Goal: Task Accomplishment & Management: Complete application form

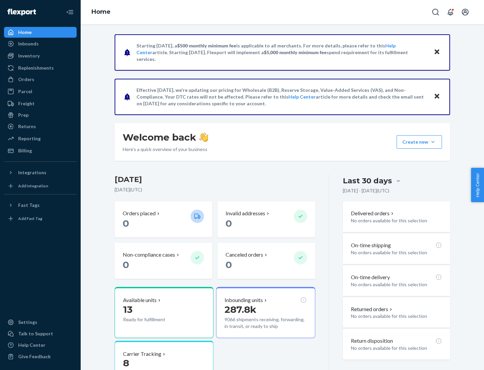
click at [433, 142] on button "Create new Create new inbound Create new order Create new product" at bounding box center [419, 141] width 45 height 13
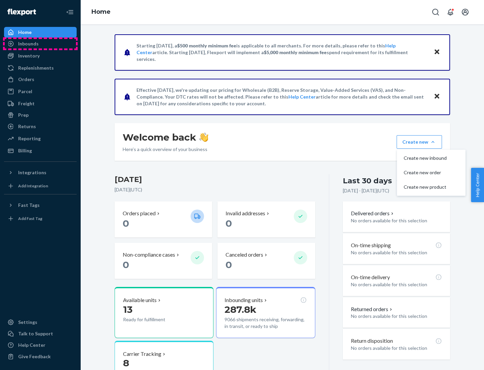
click at [40, 44] on div "Inbounds" at bounding box center [40, 43] width 71 height 9
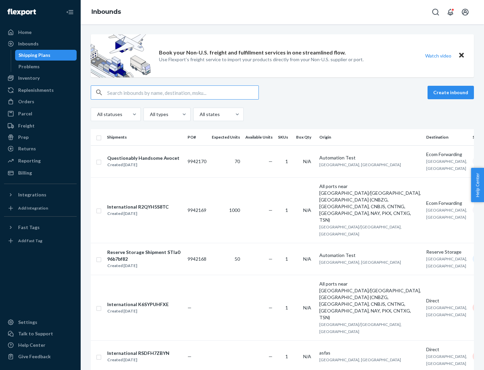
click at [452, 92] on button "Create inbound" at bounding box center [451, 92] width 46 height 13
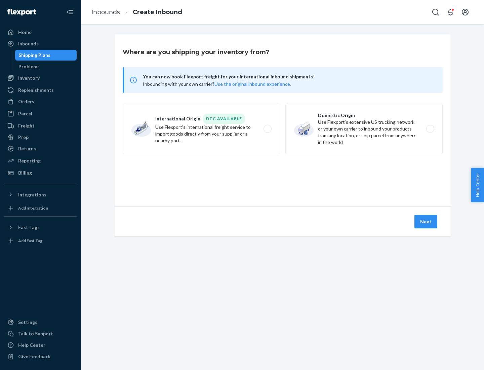
click at [364, 129] on label "Domestic Origin Use Flexport’s extensive US trucking network or your own carrie…" at bounding box center [363, 129] width 157 height 50
click at [430, 129] on input "Domestic Origin Use Flexport’s extensive US trucking network or your own carrie…" at bounding box center [432, 129] width 4 height 4
radio input "true"
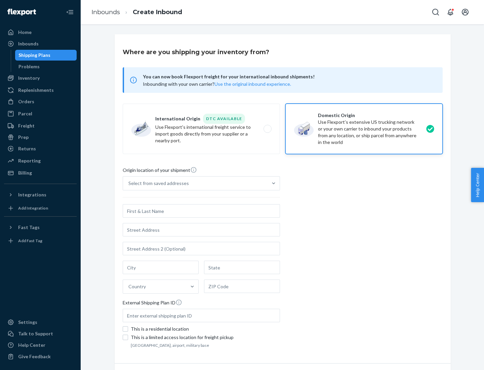
click at [157, 183] on div "Select from saved addresses" at bounding box center [158, 183] width 61 height 7
click at [129, 183] on input "Select from saved addresses" at bounding box center [128, 183] width 1 height 7
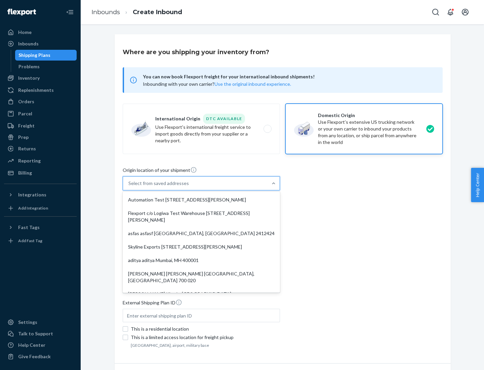
scroll to position [3, 0]
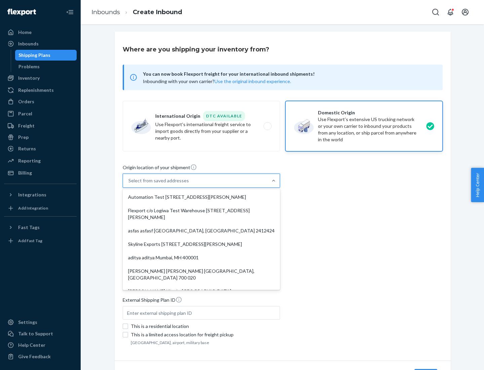
click at [201, 197] on div "Automation Test [STREET_ADDRESS][PERSON_NAME]" at bounding box center [201, 196] width 155 height 13
click at [129, 184] on input "option Automation Test [STREET_ADDRESS][PERSON_NAME]. 9 results available. Use …" at bounding box center [128, 180] width 1 height 7
type input "Automation Test"
type input "9th Floor"
type input "[GEOGRAPHIC_DATA]"
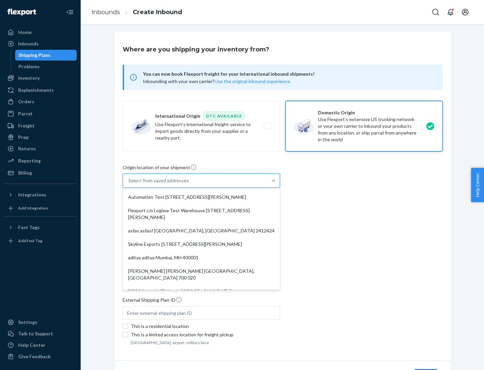
type input "CA"
type input "94104"
type input "[STREET_ADDRESS][PERSON_NAME]"
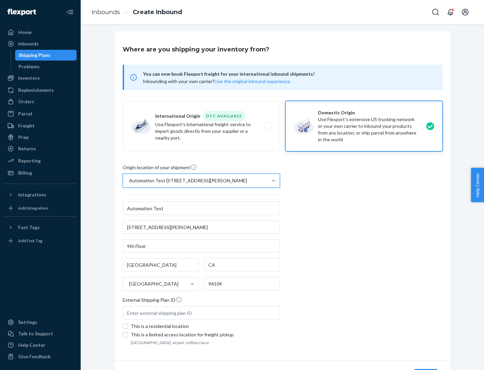
scroll to position [39, 0]
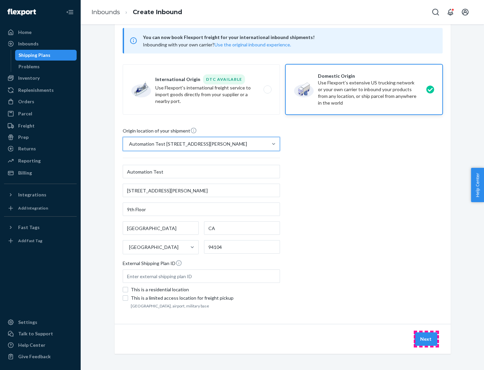
click at [426, 339] on button "Next" at bounding box center [426, 338] width 23 height 13
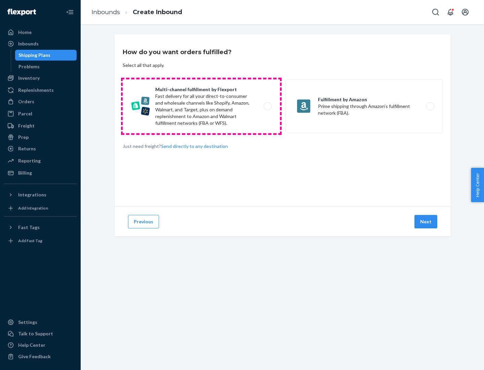
click at [201, 106] on label "Multi-channel fulfillment by Flexport Fast delivery for all your direct-to-cons…" at bounding box center [201, 106] width 157 height 54
click at [267, 106] on input "Multi-channel fulfillment by Flexport Fast delivery for all your direct-to-cons…" at bounding box center [269, 106] width 4 height 4
radio input "true"
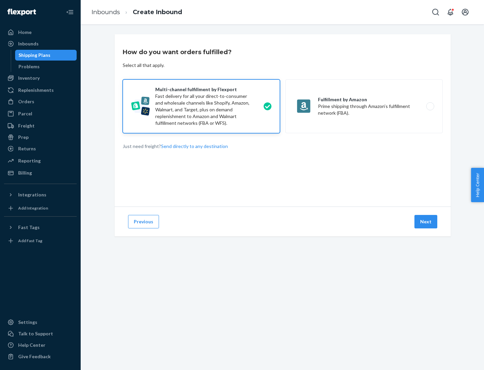
click at [426, 222] on button "Next" at bounding box center [426, 221] width 23 height 13
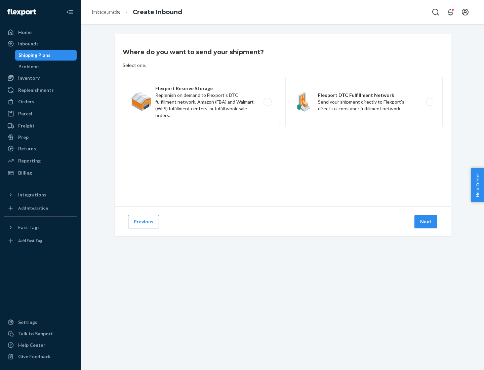
click at [364, 102] on label "Flexport DTC Fulfillment Network Send your shipment directly to Flexport's dire…" at bounding box center [363, 102] width 157 height 50
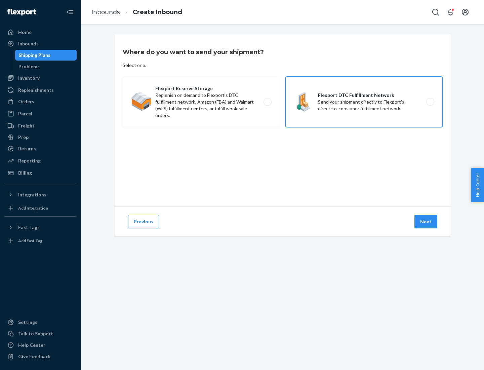
click at [430, 102] on input "Flexport DTC Fulfillment Network Send your shipment directly to Flexport's dire…" at bounding box center [432, 102] width 4 height 4
radio input "true"
click at [426, 222] on button "Next" at bounding box center [426, 221] width 23 height 13
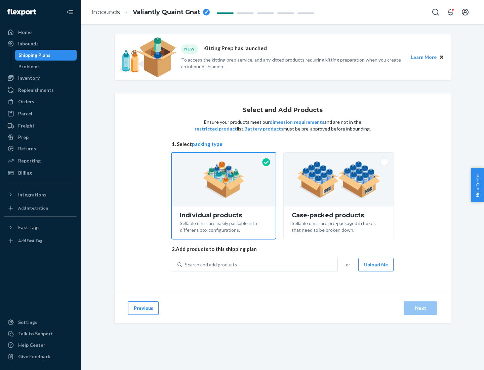
click at [339, 180] on img at bounding box center [339, 179] width 84 height 37
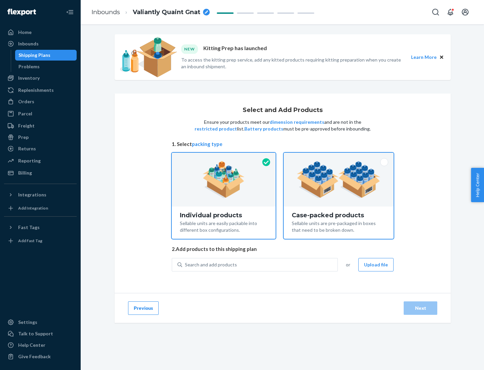
click at [339, 157] on input "Case-packed products Sellable units are pre-packaged in boxes that need to be b…" at bounding box center [339, 155] width 4 height 4
radio input "true"
radio input "false"
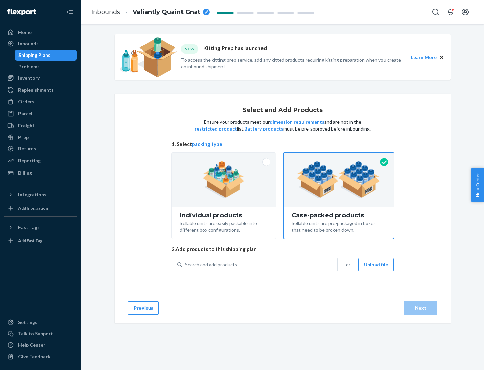
click at [260, 264] on div "Search and add products" at bounding box center [259, 265] width 155 height 12
click at [186, 264] on input "Search and add products" at bounding box center [185, 264] width 1 height 7
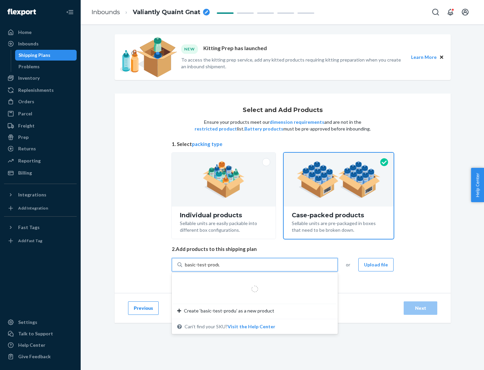
type input "basic-test-product-1"
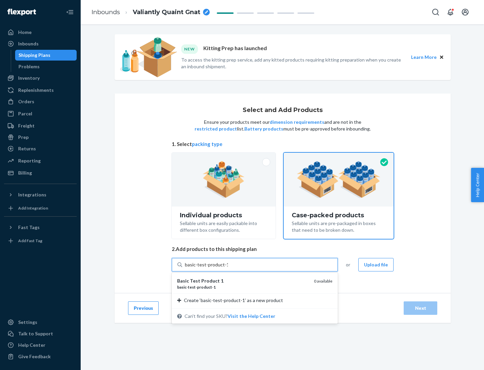
click at [243, 287] on div "basic - test - product - 1" at bounding box center [242, 287] width 131 height 6
click at [228, 268] on input "basic-test-product-1" at bounding box center [206, 264] width 43 height 7
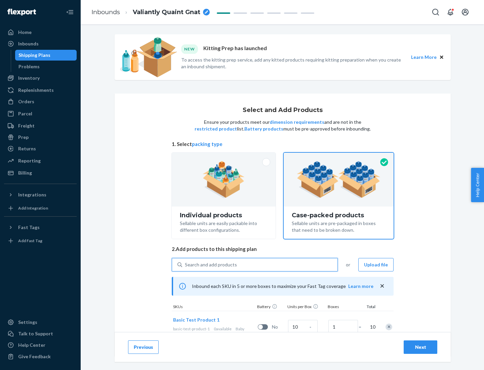
scroll to position [24, 0]
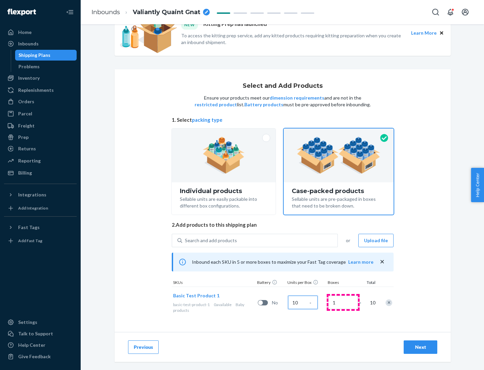
type input "10"
type input "7"
click at [421, 347] on div "Next" at bounding box center [421, 347] width 22 height 7
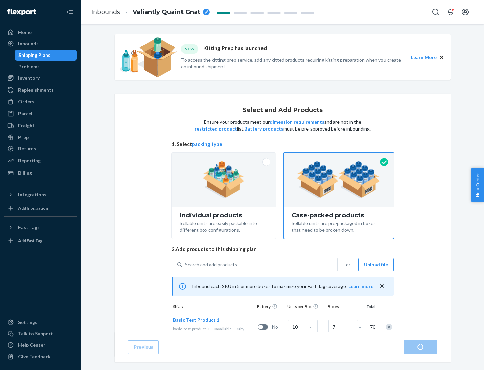
radio input "true"
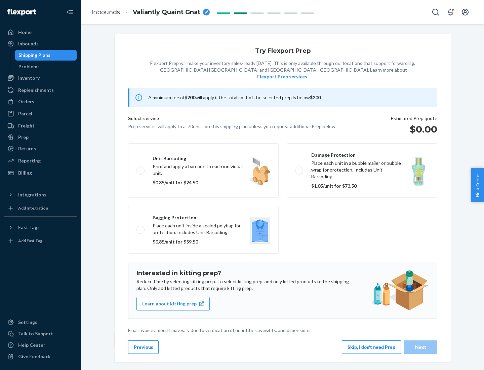
scroll to position [2, 0]
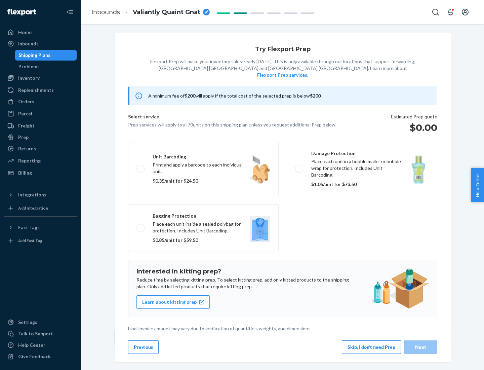
click at [203, 214] on label "Bagging protection Place each unit inside a sealed polybag for protection. Incl…" at bounding box center [203, 228] width 151 height 48
click at [141, 226] on input "Bagging protection Place each unit inside a sealed polybag for protection. Incl…" at bounding box center [139, 228] width 4 height 4
checkbox input "true"
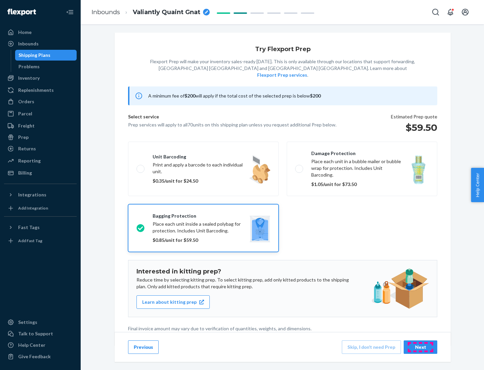
click at [421, 347] on div "Next" at bounding box center [421, 347] width 22 height 7
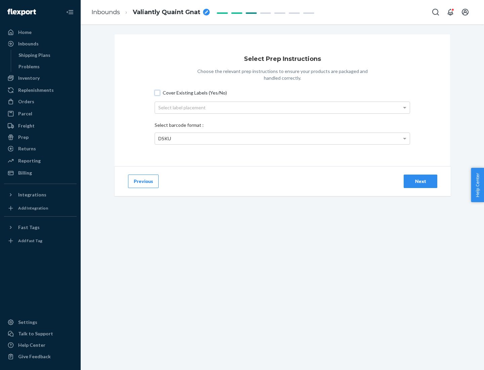
click at [157, 92] on input "Cover Existing Labels (Yes/No)" at bounding box center [157, 92] width 5 height 5
checkbox input "true"
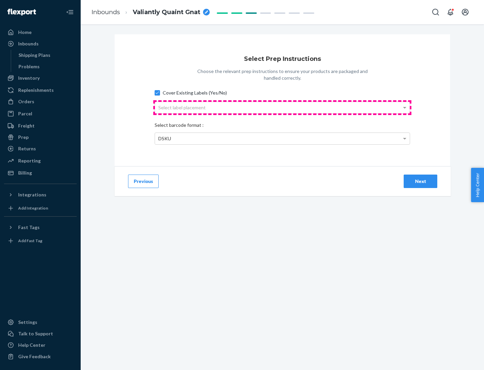
click at [282, 107] on div "Select label placement" at bounding box center [282, 107] width 255 height 11
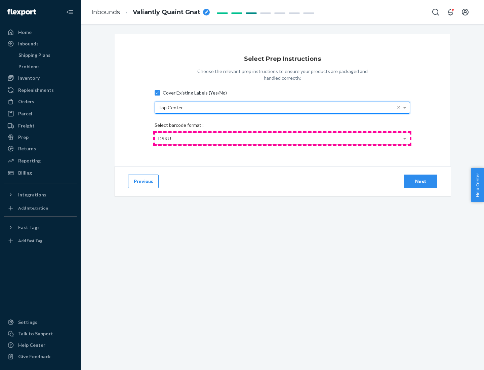
click at [282, 138] on div "DSKU" at bounding box center [282, 138] width 255 height 11
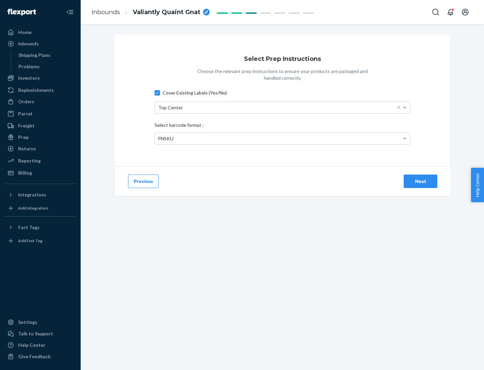
click at [421, 181] on div "Next" at bounding box center [421, 181] width 22 height 7
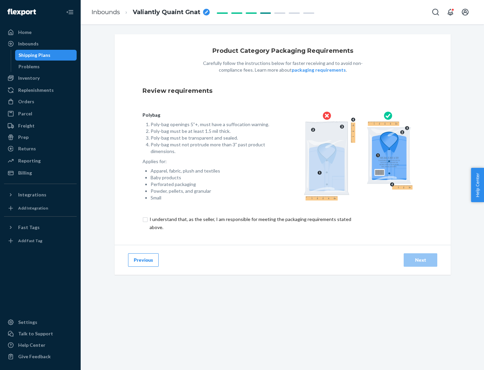
click at [250, 223] on input "checkbox" at bounding box center [255, 223] width 224 height 16
checkbox input "true"
click at [421, 260] on div "Next" at bounding box center [421, 260] width 22 height 7
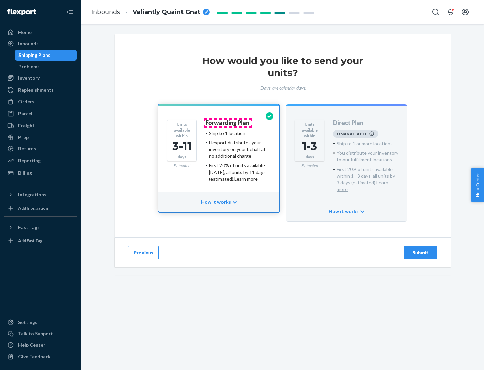
click at [228, 123] on h4 "Forwarding Plan" at bounding box center [227, 123] width 44 height 7
click at [421, 249] on div "Submit" at bounding box center [421, 252] width 22 height 7
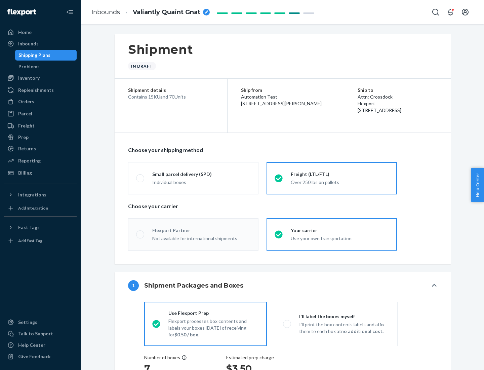
radio input "true"
radio input "false"
radio input "true"
radio input "false"
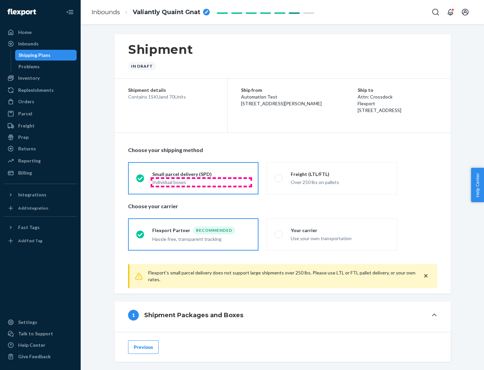
click at [201, 182] on div "Individual boxes" at bounding box center [201, 182] width 98 height 7
click at [141, 180] on input "Small parcel delivery (SPD) Individual boxes" at bounding box center [138, 178] width 4 height 4
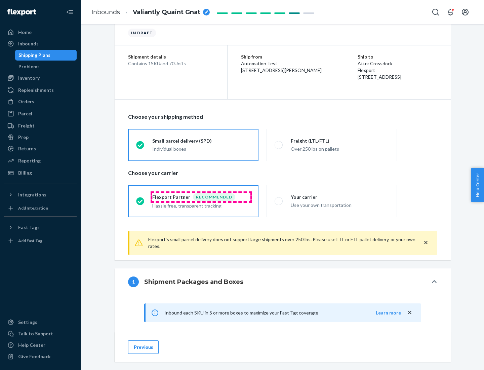
click at [201, 197] on div "Recommended" at bounding box center [214, 197] width 42 height 8
click at [141, 199] on input "Flexport Partner Recommended Hassle free, transparent tracking" at bounding box center [138, 201] width 4 height 4
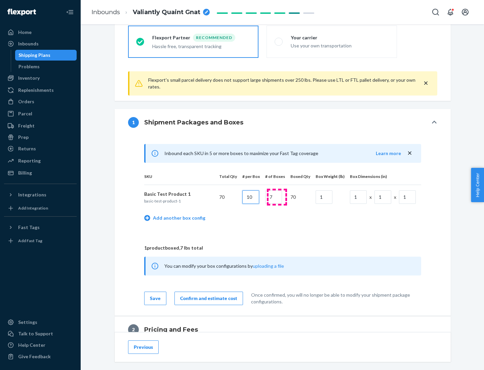
type input "10"
type input "7"
type input "1"
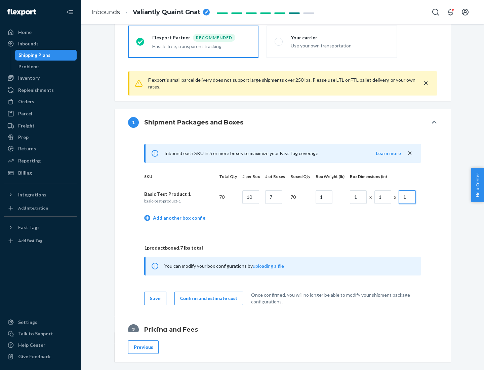
scroll to position [294, 0]
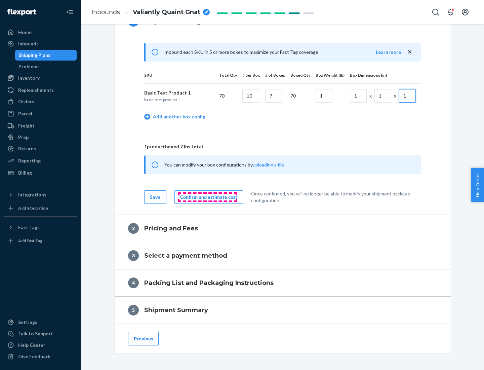
type input "1"
click at [207, 197] on div "Confirm and estimate cost" at bounding box center [208, 197] width 57 height 7
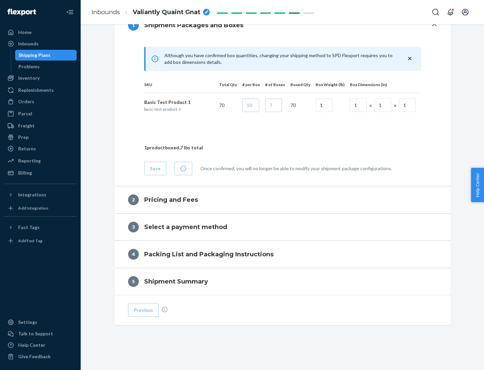
scroll to position [290, 0]
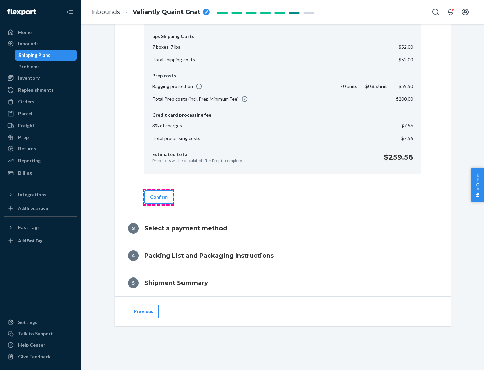
click at [158, 197] on button "Confirm" at bounding box center [158, 196] width 29 height 13
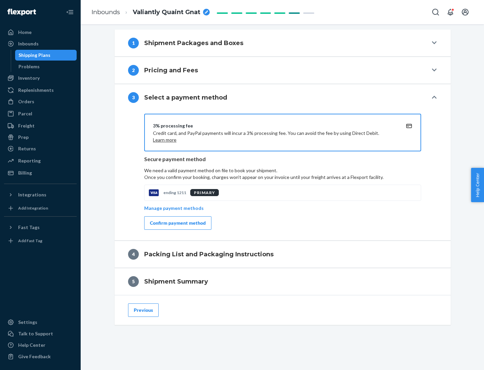
scroll to position [272, 0]
click at [177, 223] on div "Confirm payment method" at bounding box center [178, 223] width 56 height 7
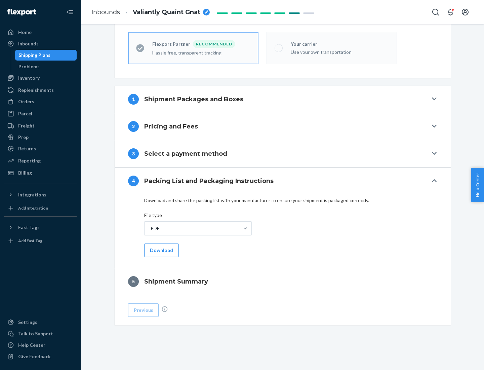
scroll to position [186, 0]
click at [161, 250] on button "Download" at bounding box center [161, 249] width 35 height 13
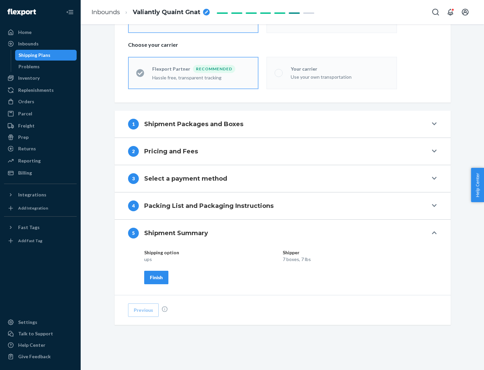
scroll to position [161, 0]
